Goal: Task Accomplishment & Management: Complete application form

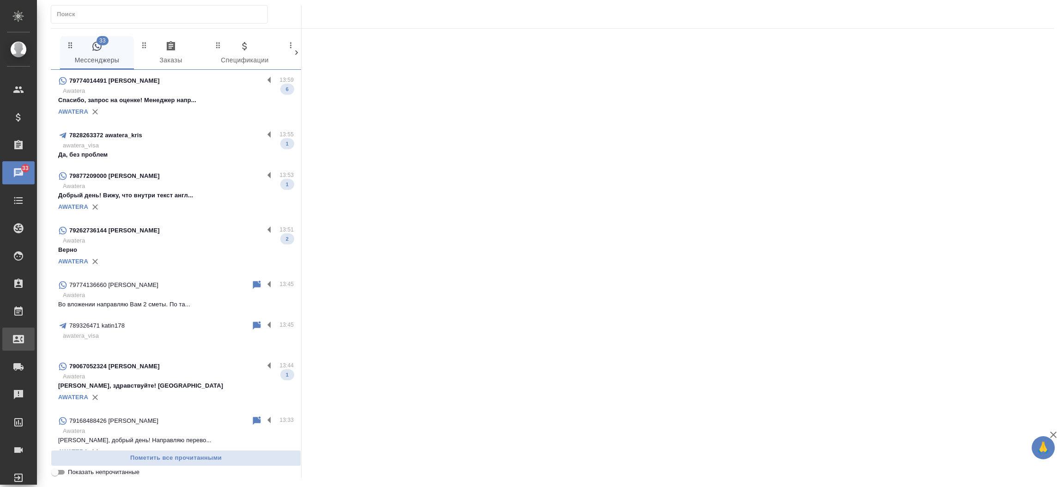
click at [18, 341] on div "Входящие заявки" at bounding box center [6, 339] width 23 height 14
click at [41, 341] on div ".cls-1 fill:#fff; AWATERA [PERSON_NAME]prutko Клиенты Спецификации Заказы 33 Ча…" at bounding box center [532, 243] width 1064 height 487
select select "RU"
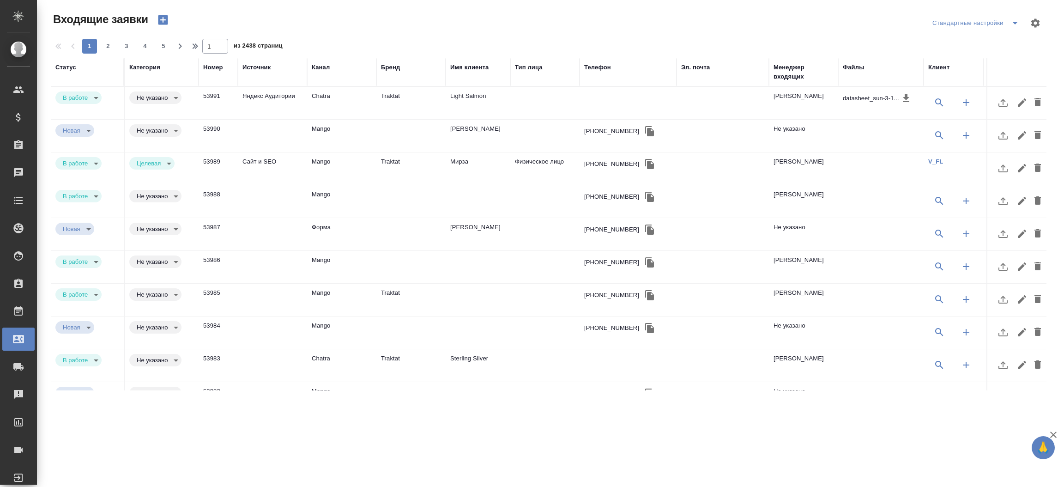
drag, startPoint x: 696, startPoint y: 58, endPoint x: 697, endPoint y: 71, distance: 12.5
click at [697, 71] on th "Эл. почта" at bounding box center [722, 72] width 92 height 29
click at [697, 71] on div "Эл. почта" at bounding box center [695, 67] width 29 height 9
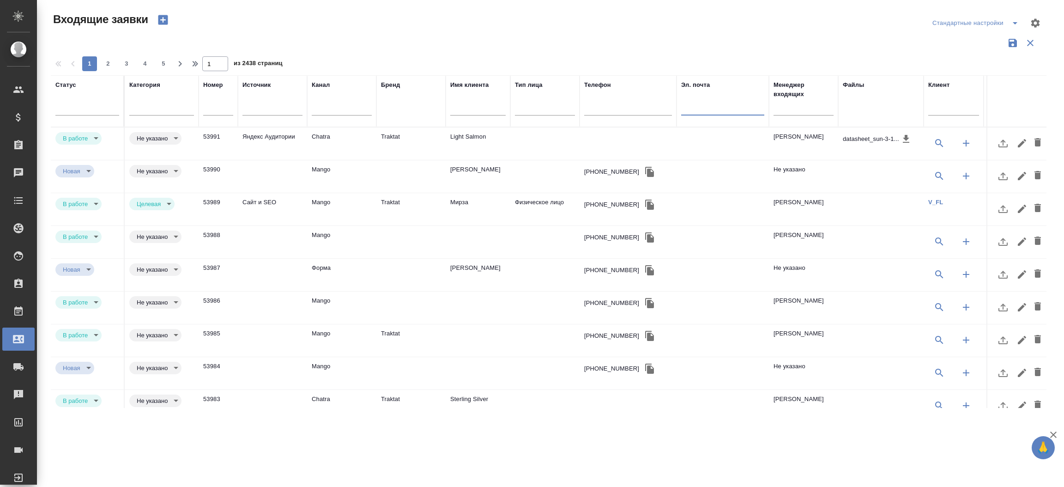
click at [691, 110] on input "text" at bounding box center [722, 109] width 83 height 12
paste input "[EMAIL_ADDRESS][DOMAIN_NAME]"
type input "[EMAIL_ADDRESS][DOMAIN_NAME]"
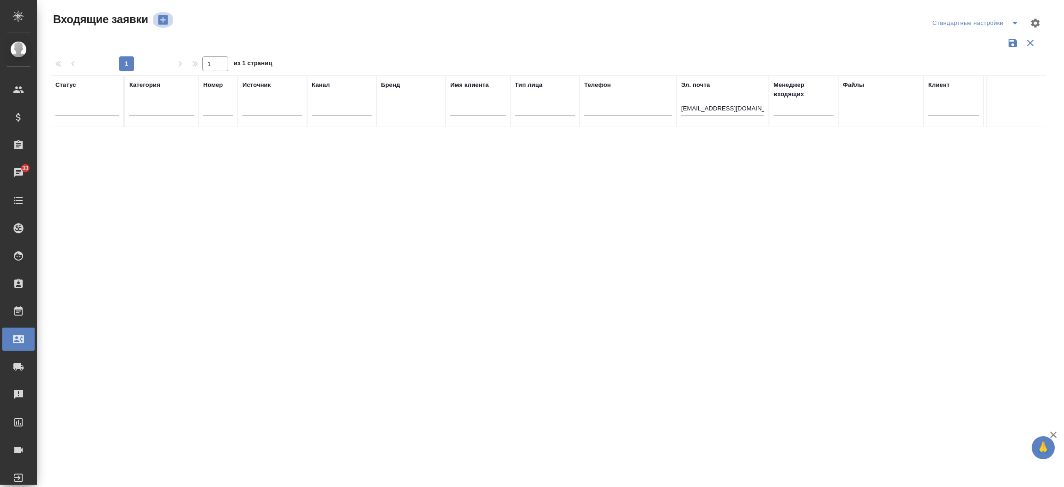
click at [164, 21] on icon "button" at bounding box center [163, 20] width 10 height 10
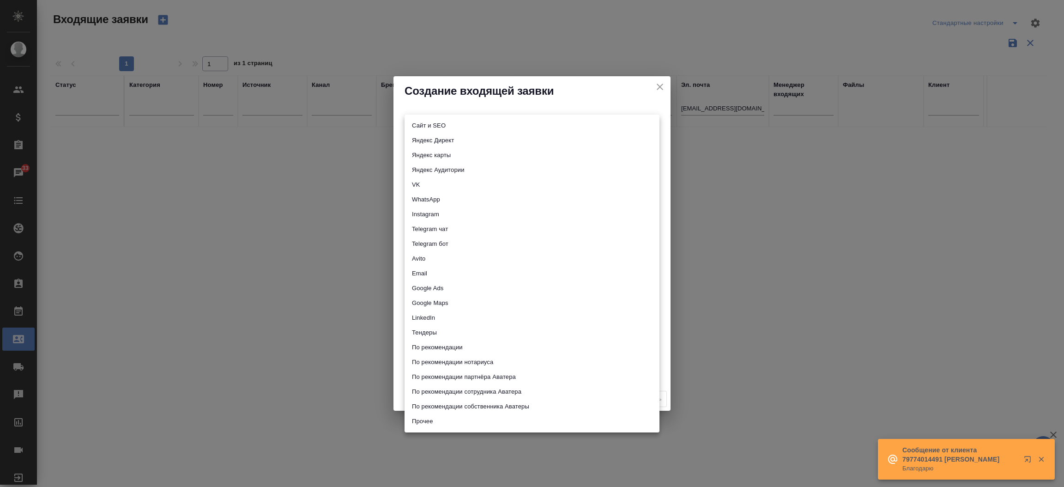
click at [415, 123] on body "🙏 .cls-1 fill:#fff; AWATERA [PERSON_NAME]prutko Клиенты Спецификации Заказы 33 …" at bounding box center [532, 243] width 1064 height 487
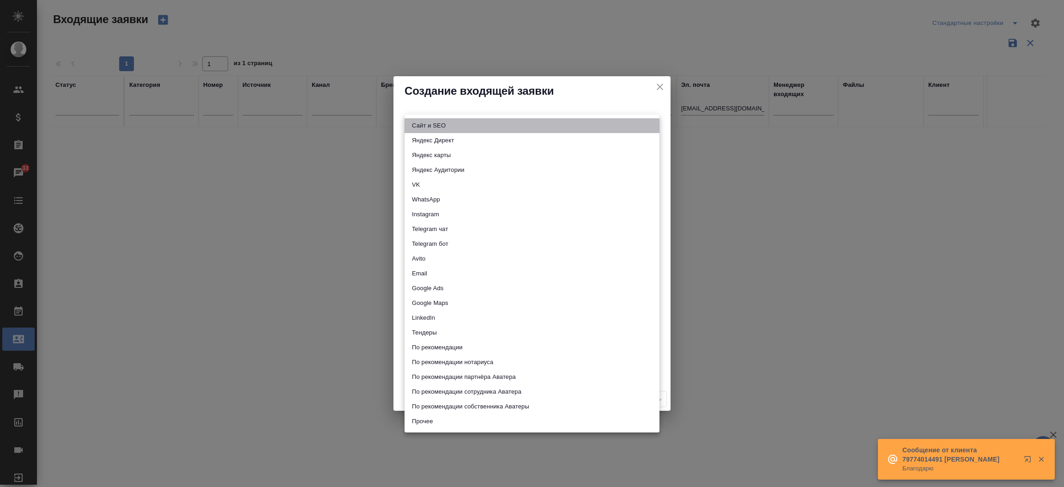
click at [415, 123] on li "Сайт и SEO" at bounding box center [531, 125] width 255 height 15
type input "seo"
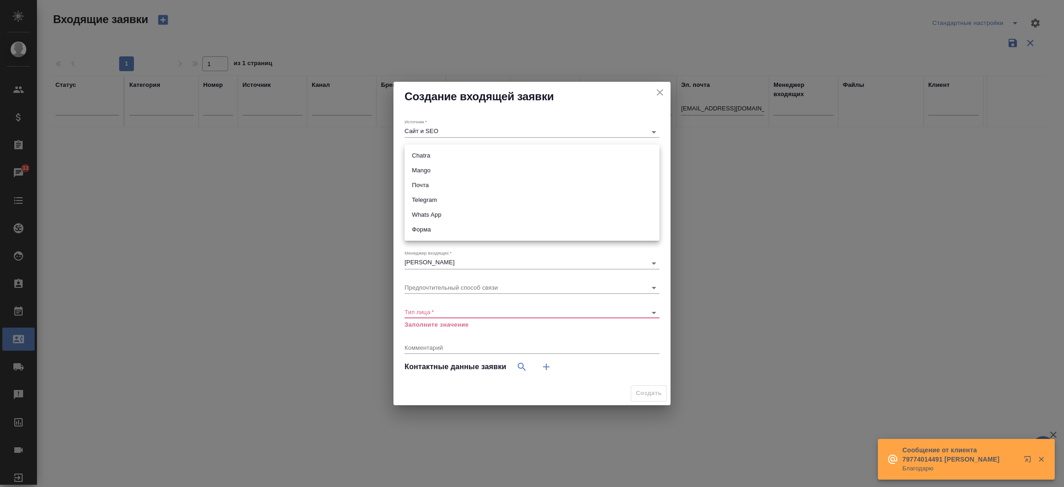
click at [415, 159] on body "🙏 .cls-1 fill:#fff; AWATERA [PERSON_NAME]prutko Клиенты Спецификации Заказы 33 …" at bounding box center [532, 243] width 1064 height 487
click at [419, 231] on li "Форма" at bounding box center [531, 229] width 255 height 15
type input "63623f8939da55ae86e7274a"
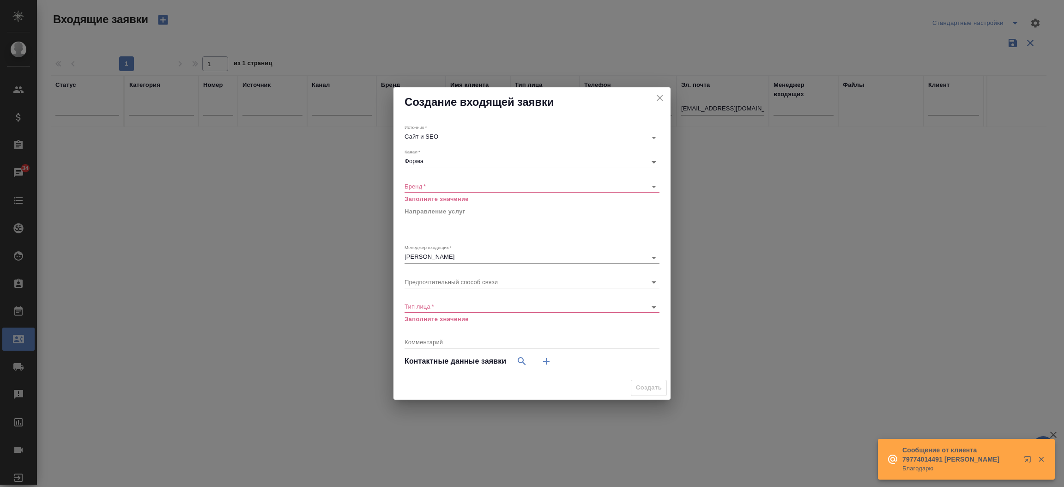
click at [410, 181] on div "​" at bounding box center [531, 187] width 255 height 12
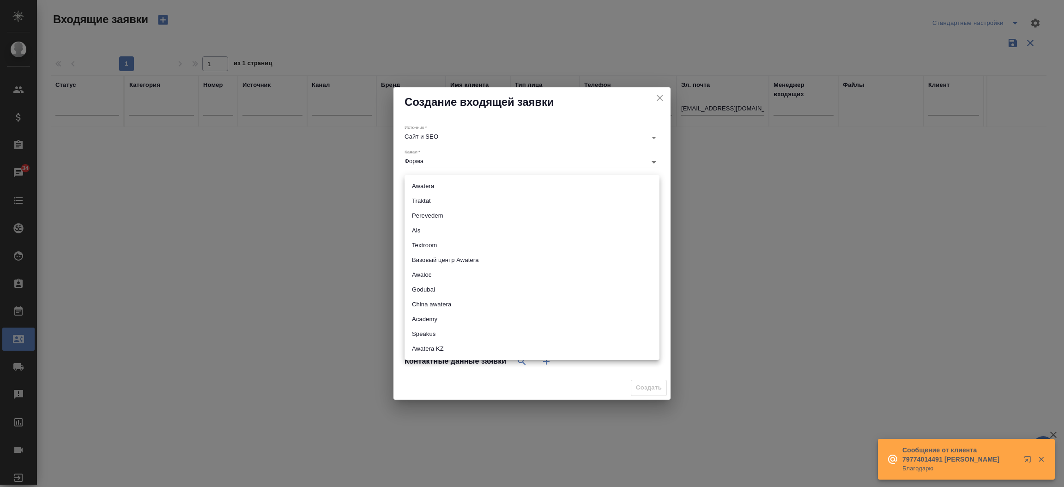
click at [413, 182] on body "🙏 .cls-1 fill:#fff; AWATERA [PERSON_NAME]prutko Клиенты Спецификации Заказы 34 …" at bounding box center [532, 243] width 1064 height 487
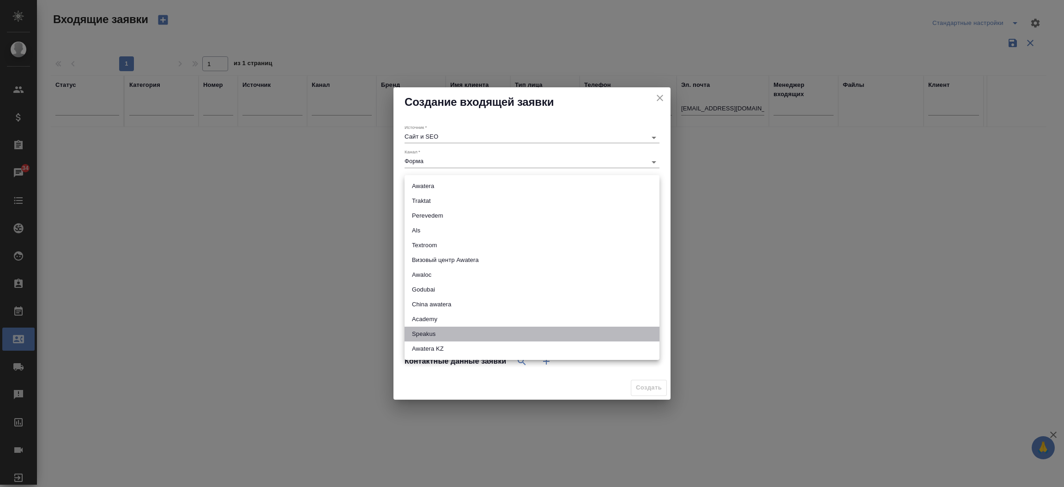
click at [437, 332] on li "Speakus" at bounding box center [531, 333] width 255 height 15
type input "speakus"
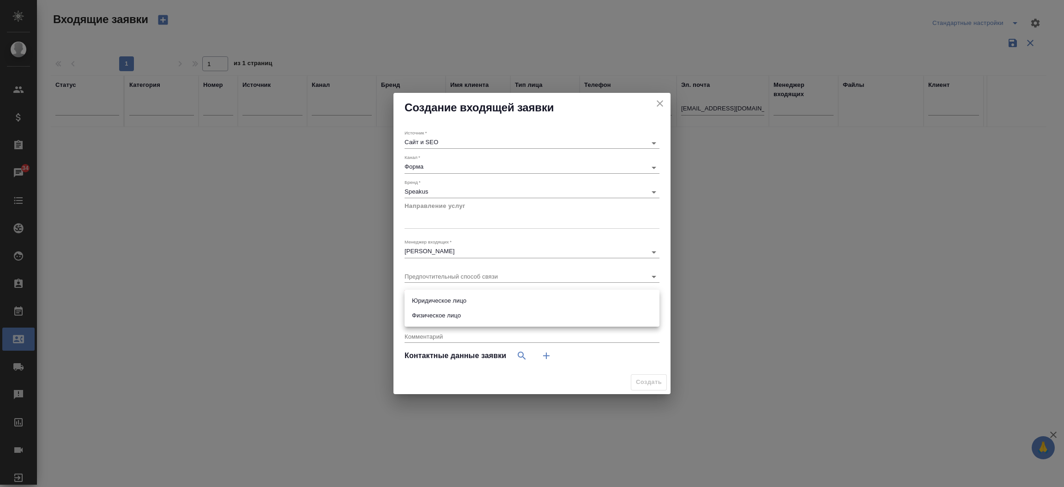
click at [452, 300] on body "🙏 .cls-1 fill:#fff; AWATERA [PERSON_NAME]prutko Клиенты Спецификации Заказы 34 …" at bounding box center [532, 243] width 1064 height 487
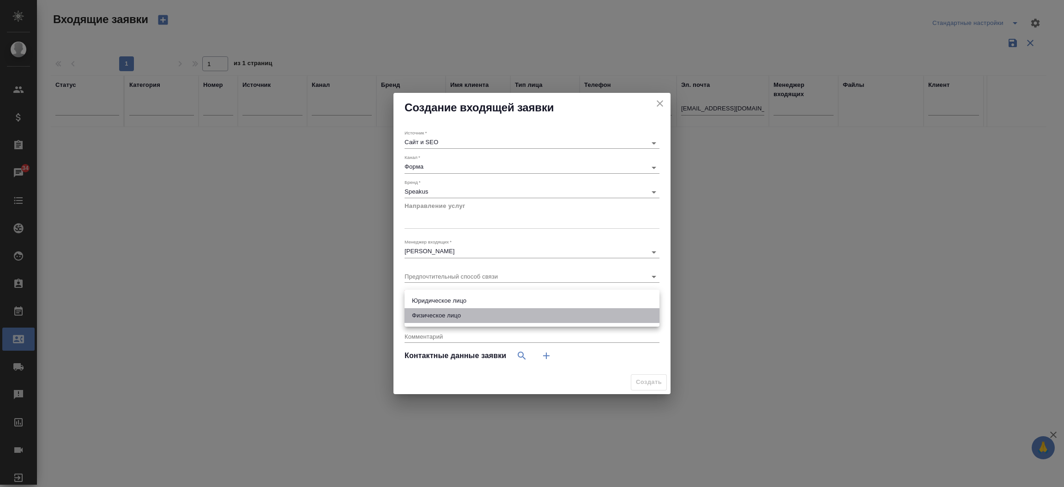
click at [450, 320] on li "Физическое лицо" at bounding box center [531, 315] width 255 height 15
type input "private"
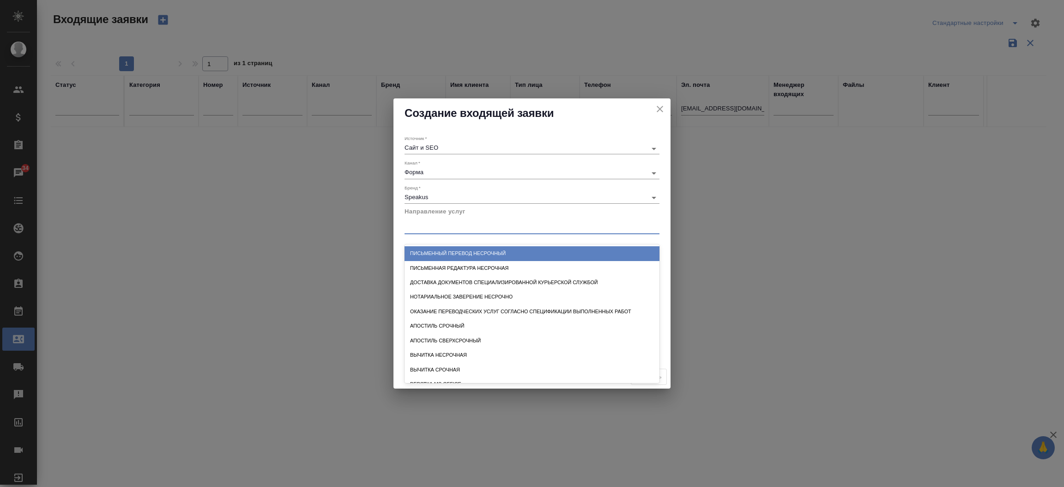
click at [440, 233] on div at bounding box center [531, 226] width 255 height 18
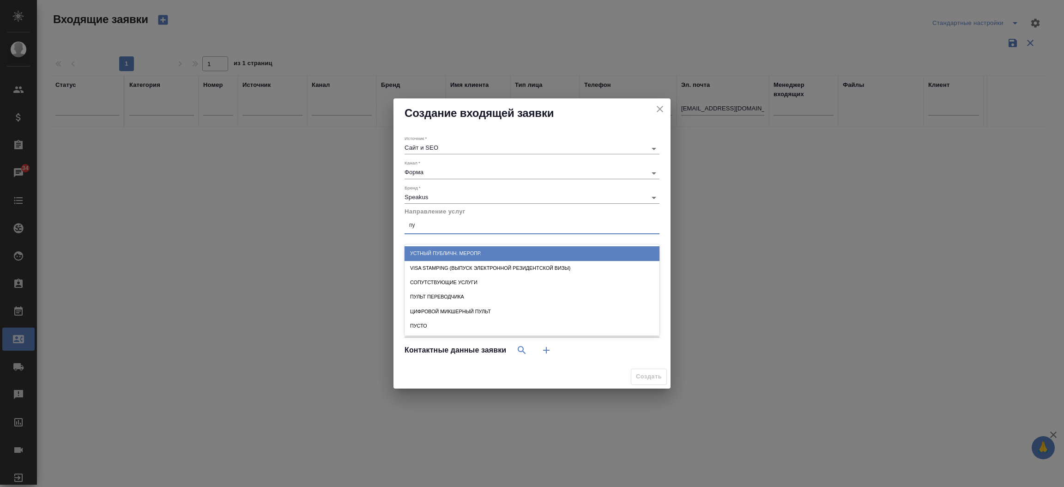
type input "пус"
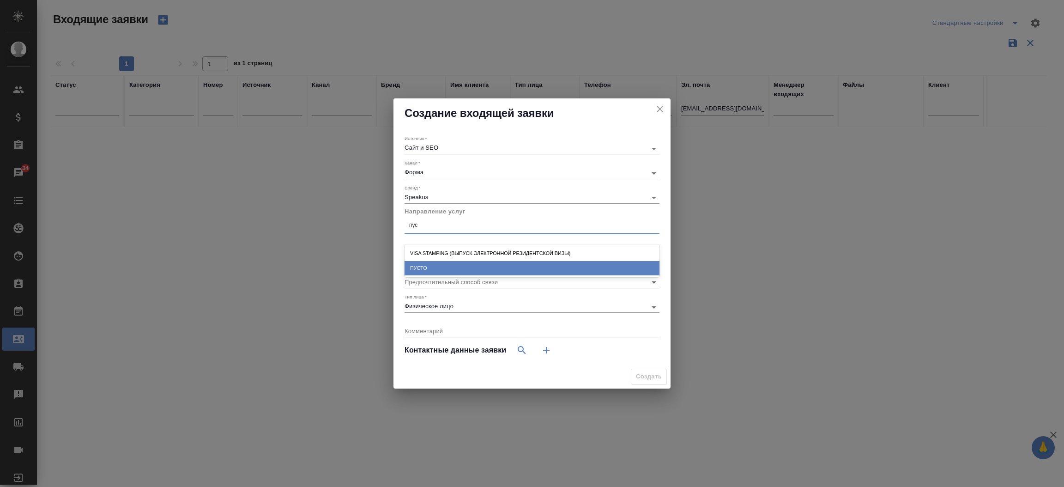
click at [420, 265] on div "ПУСТО" at bounding box center [531, 268] width 255 height 14
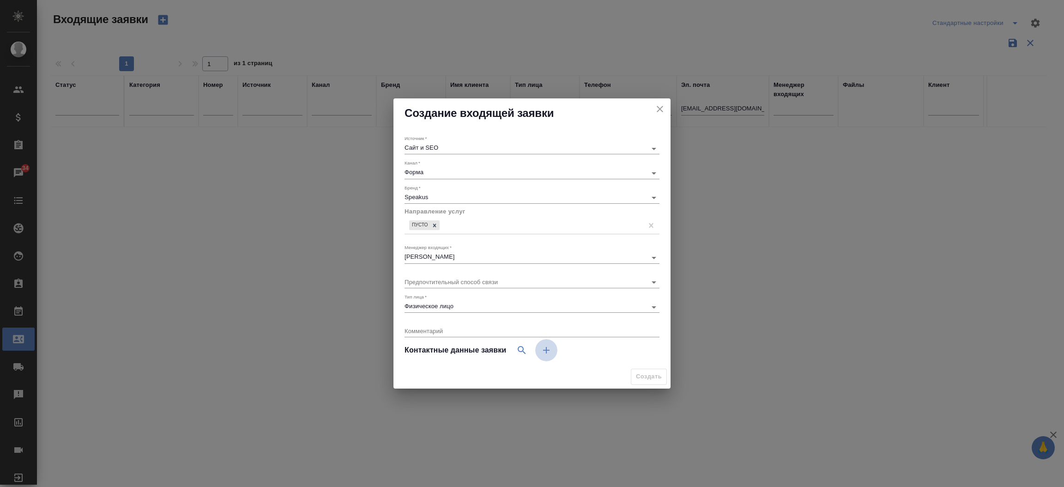
click at [545, 350] on icon "button" at bounding box center [546, 350] width 6 height 6
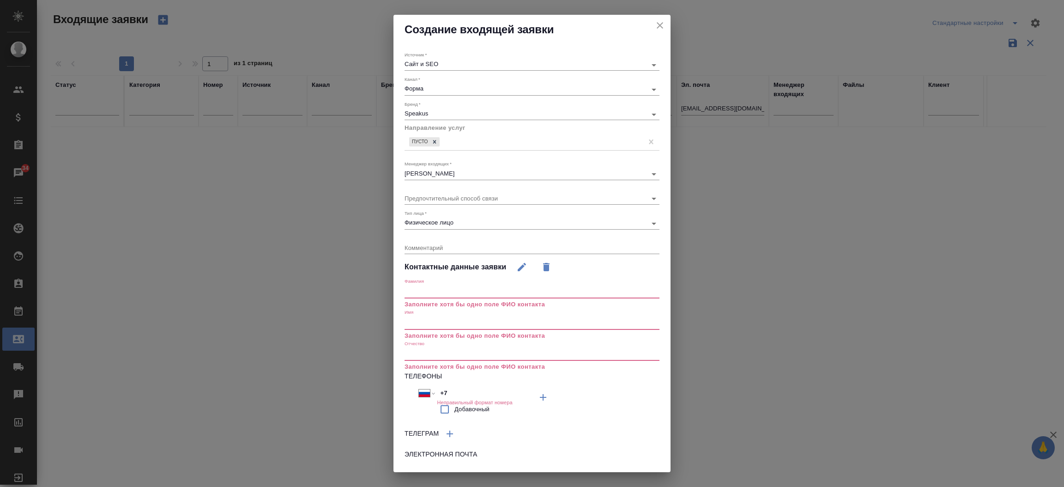
click at [461, 387] on input "+7" at bounding box center [477, 392] width 81 height 13
paste input "tel"
select select "ZZ"
paste input "tel"
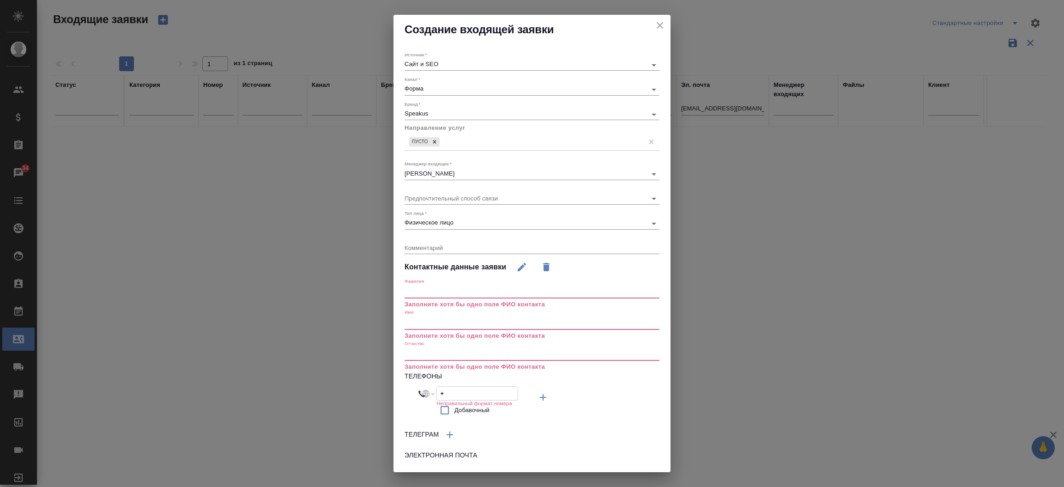
type input "+"
click at [465, 455] on h6 "Электронная почта" at bounding box center [531, 455] width 255 height 10
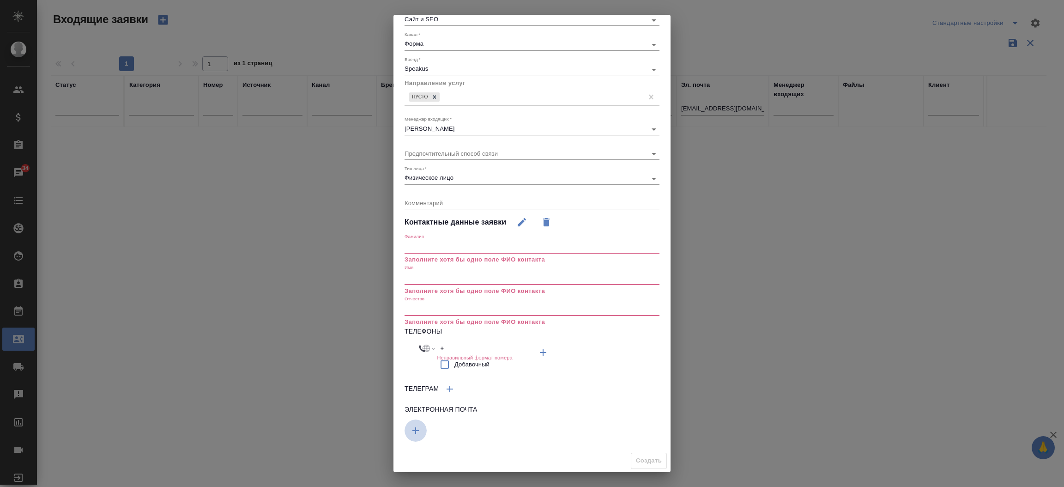
click at [532, 363] on button "button" at bounding box center [543, 352] width 22 height 22
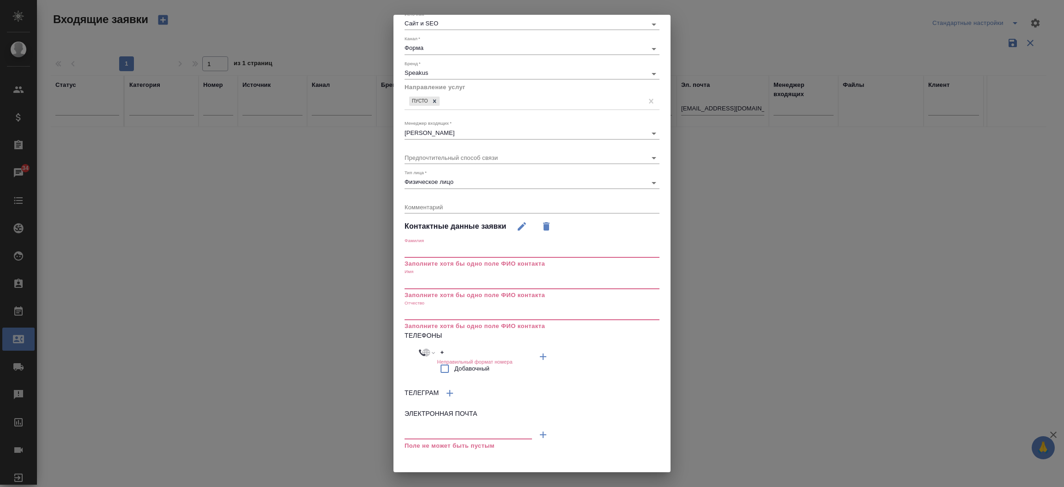
drag, startPoint x: 439, startPoint y: 425, endPoint x: 429, endPoint y: 428, distance: 10.2
click at [429, 428] on div "Поле не может быть пустым" at bounding box center [467, 437] width 127 height 28
click at [429, 428] on input "text" at bounding box center [467, 433] width 127 height 12
paste input "[EMAIL_ADDRESS][DOMAIN_NAME]"
type input "[EMAIL_ADDRESS][DOMAIN_NAME]"
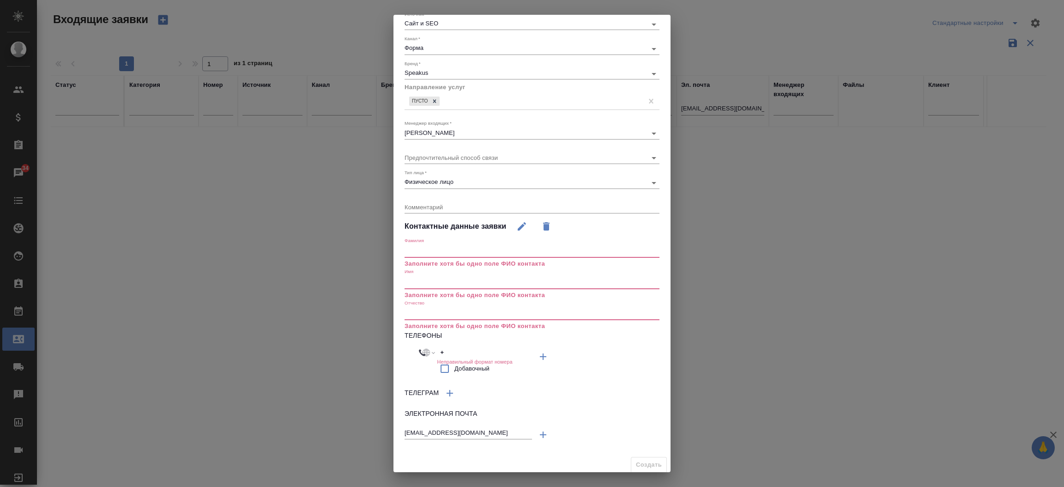
click at [441, 346] on div "Телефоны Международный [GEOGRAPHIC_DATA] [GEOGRAPHIC_DATA] [GEOGRAPHIC_DATA] [G…" at bounding box center [531, 356] width 255 height 51
click at [441, 346] on input "+" at bounding box center [477, 352] width 81 height 13
paste input "7 986 935 46 05"
select select "RU"
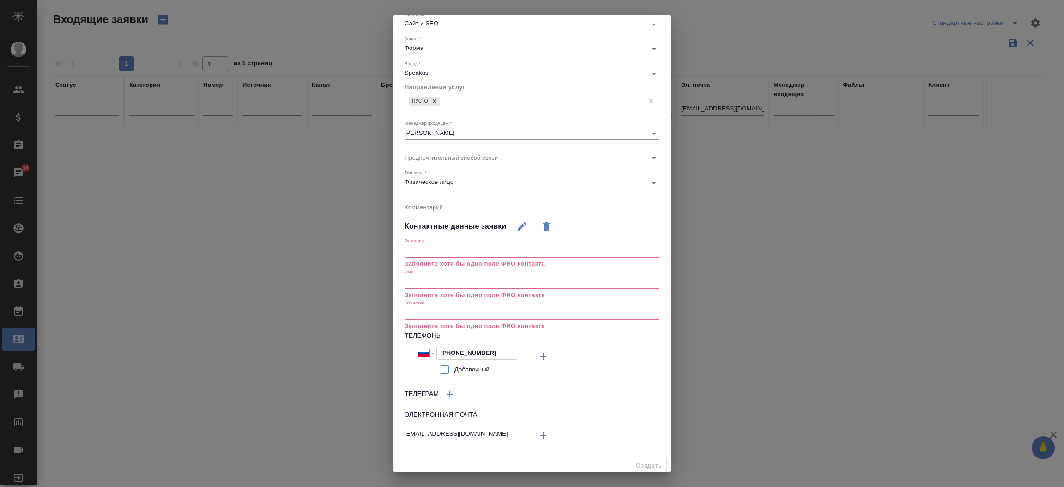
type input "[PHONE_NUMBER]"
click at [450, 282] on input "text" at bounding box center [531, 282] width 255 height 13
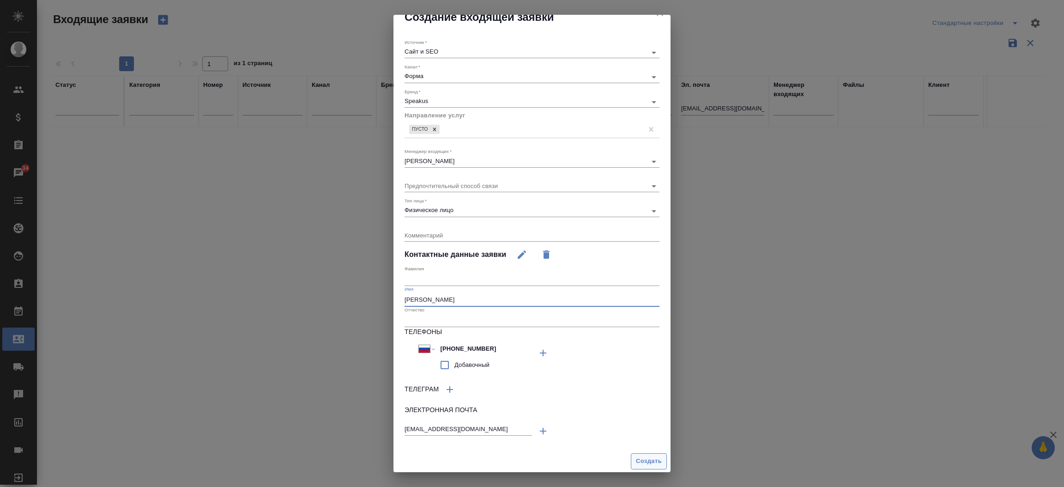
type input "[PERSON_NAME]"
click at [636, 464] on span "Создать" at bounding box center [649, 461] width 26 height 11
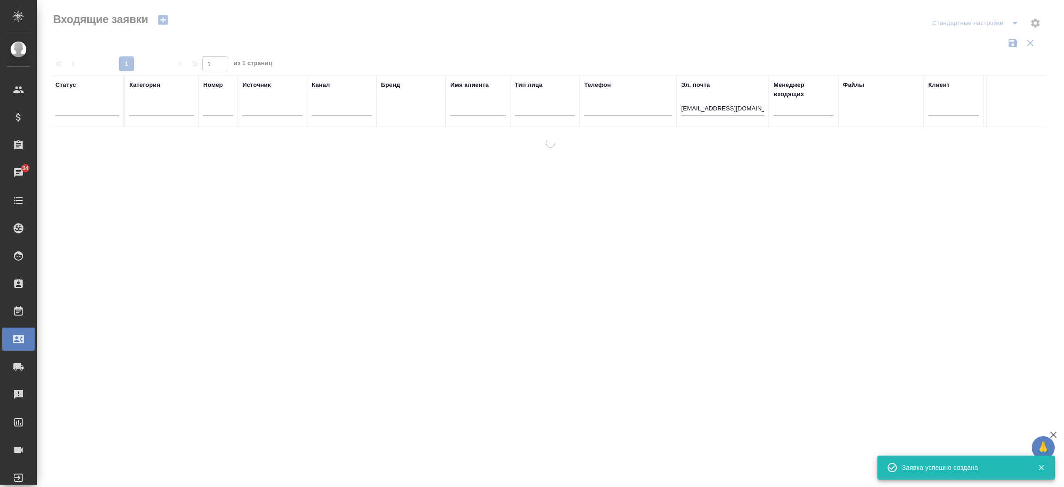
click at [730, 110] on input "[EMAIL_ADDRESS][DOMAIN_NAME]" at bounding box center [722, 109] width 83 height 12
